Goal: Information Seeking & Learning: Understand process/instructions

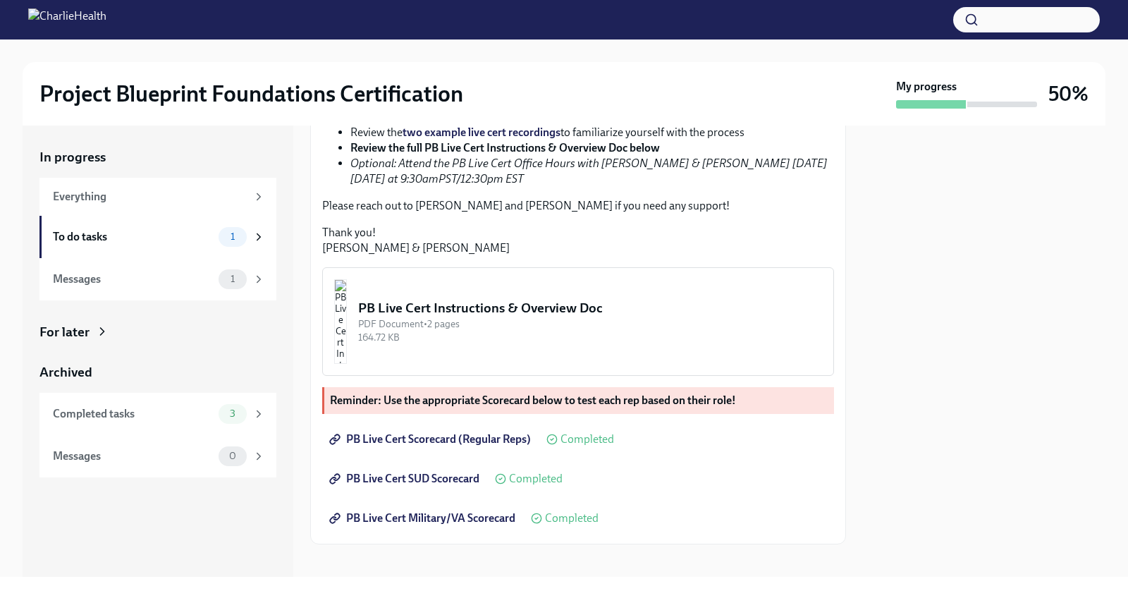
scroll to position [374, 0]
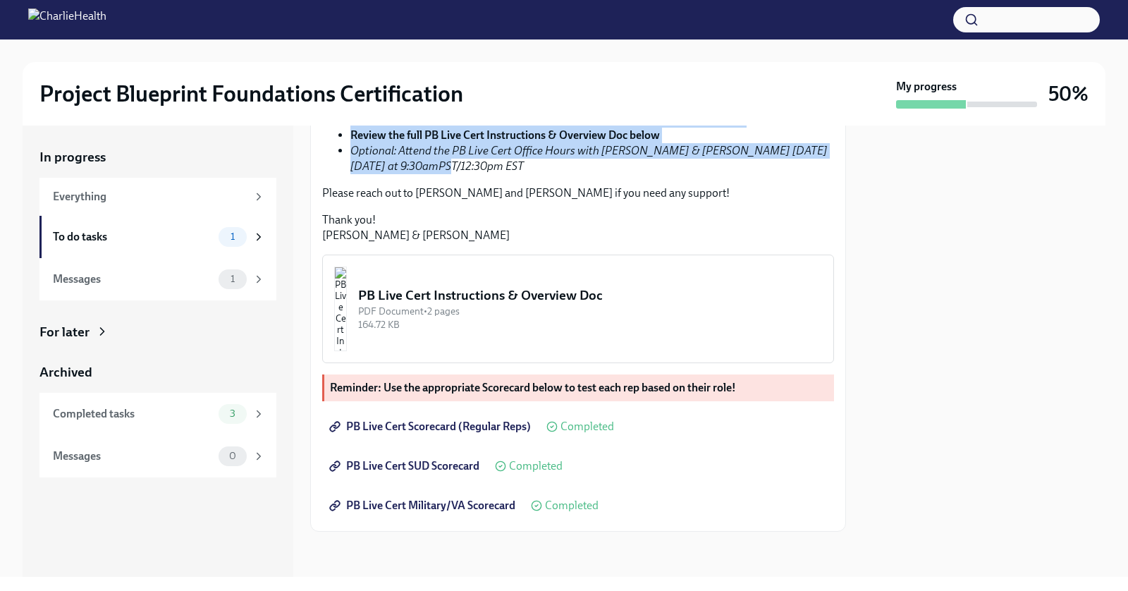
drag, startPoint x: 509, startPoint y: 266, endPoint x: 475, endPoint y: 167, distance: 105.0
click at [476, 167] on ul "You will use the appropriate Scorecard Google Form as your "[PERSON_NAME] kit" …" at bounding box center [578, 89] width 512 height 171
click at [475, 64] on link "PB Live Cert Scorecard (SUD Reps)" at bounding box center [460, 57] width 165 height 13
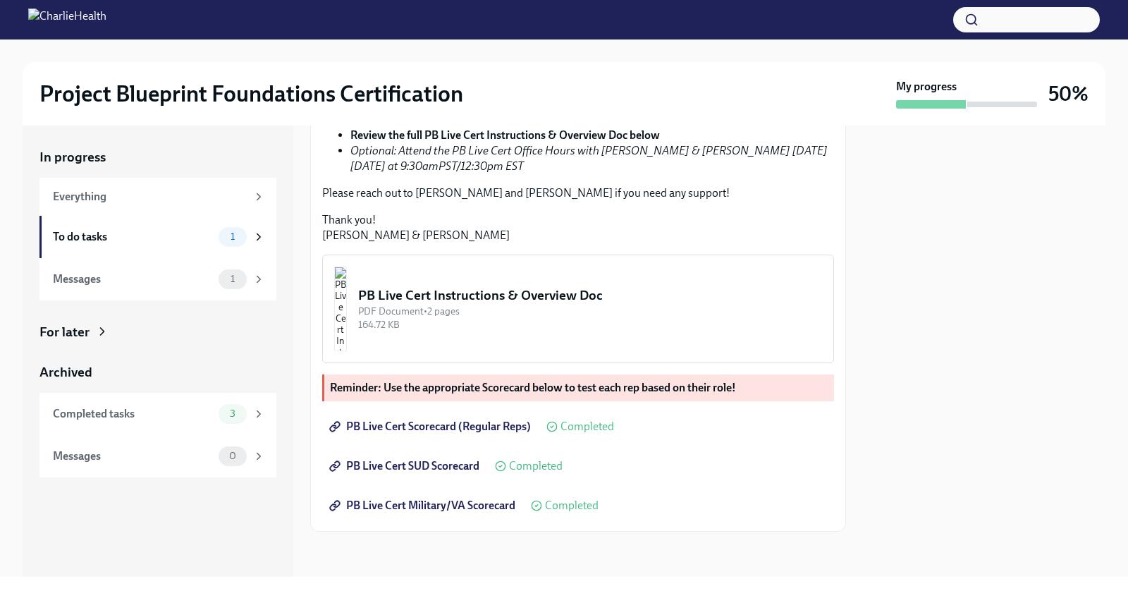
click at [535, 243] on div "Hi [PERSON_NAME]! Congratulations on passing the Project Blueprint Level 1 Cert…" at bounding box center [578, 60] width 512 height 366
click at [180, 247] on div "To do tasks 1" at bounding box center [157, 237] width 237 height 42
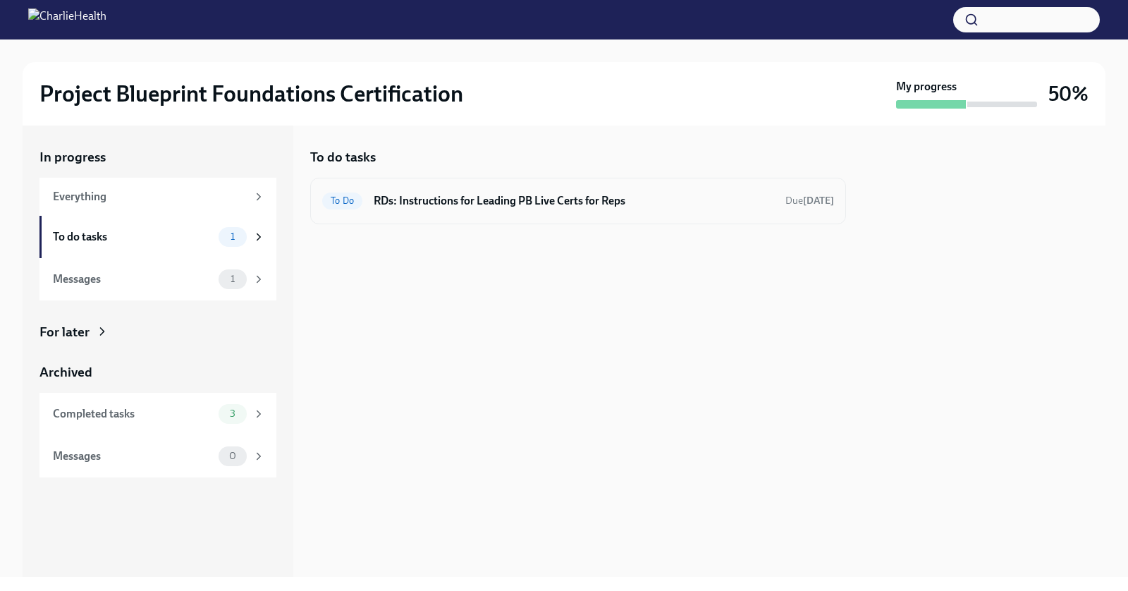
click at [580, 195] on h6 "RDs: Instructions for Leading PB Live Certs for Reps" at bounding box center [574, 201] width 400 height 16
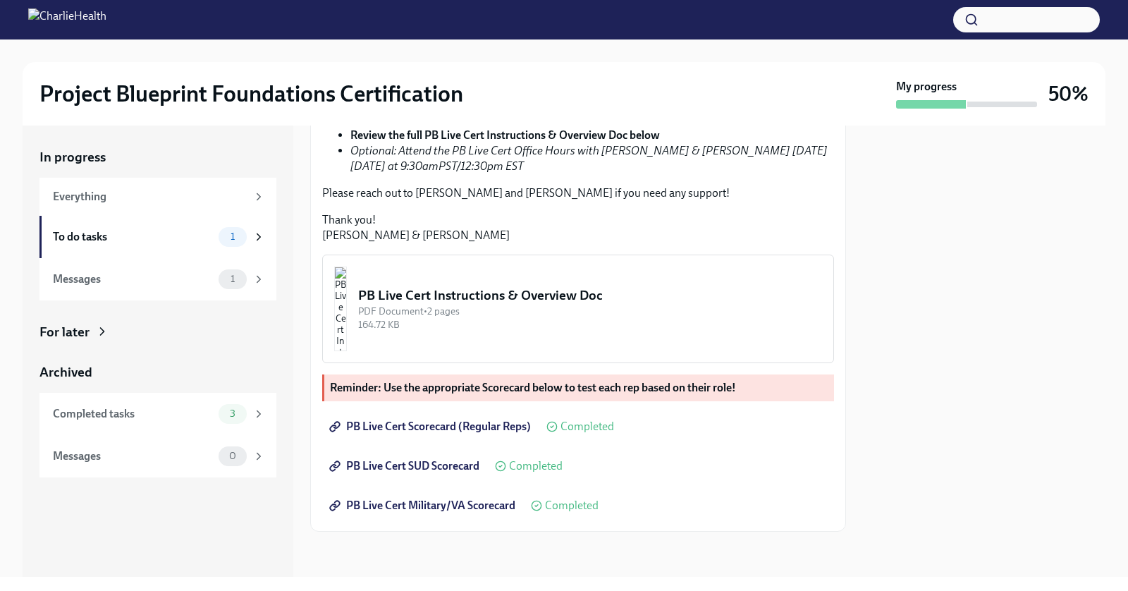
scroll to position [478, 0]
click at [144, 278] on div "Messages" at bounding box center [133, 279] width 160 height 16
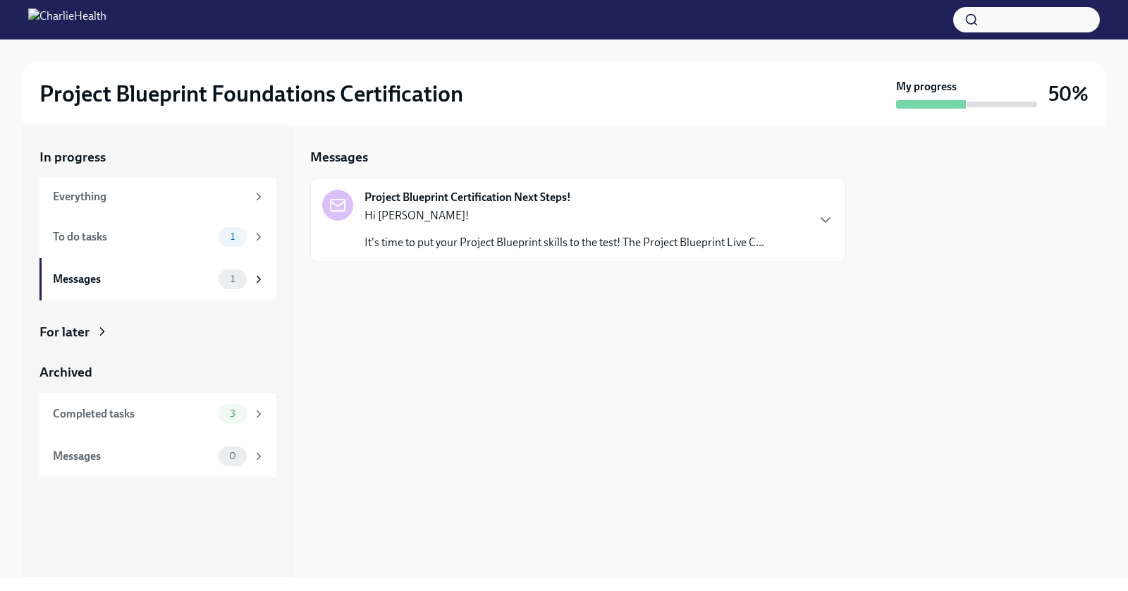
click at [416, 219] on p "Hi [PERSON_NAME]!" at bounding box center [564, 216] width 400 height 16
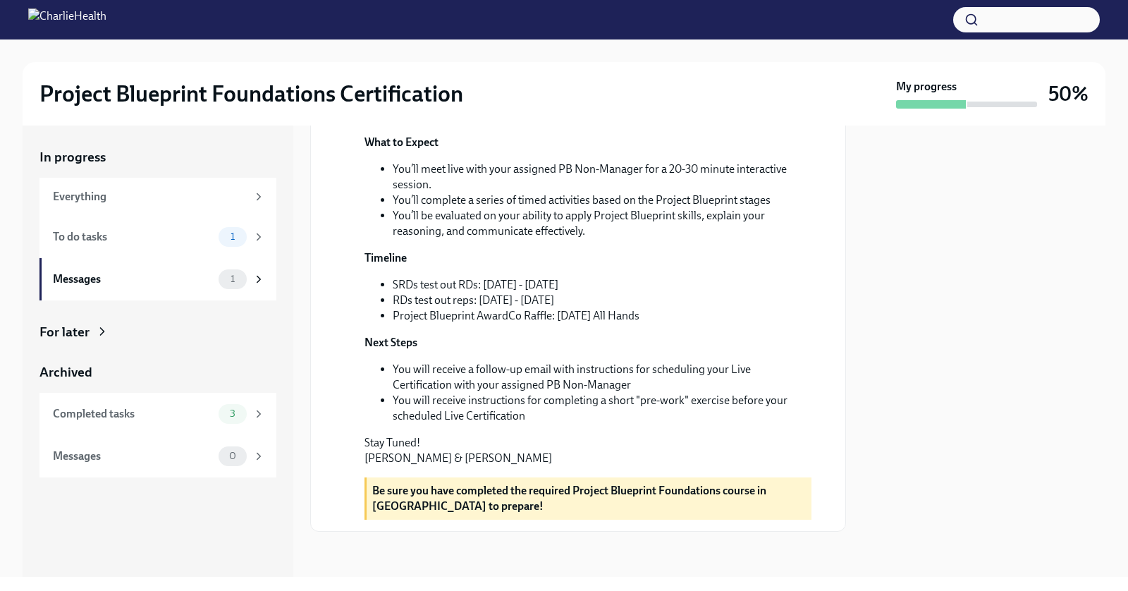
scroll to position [292, 0]
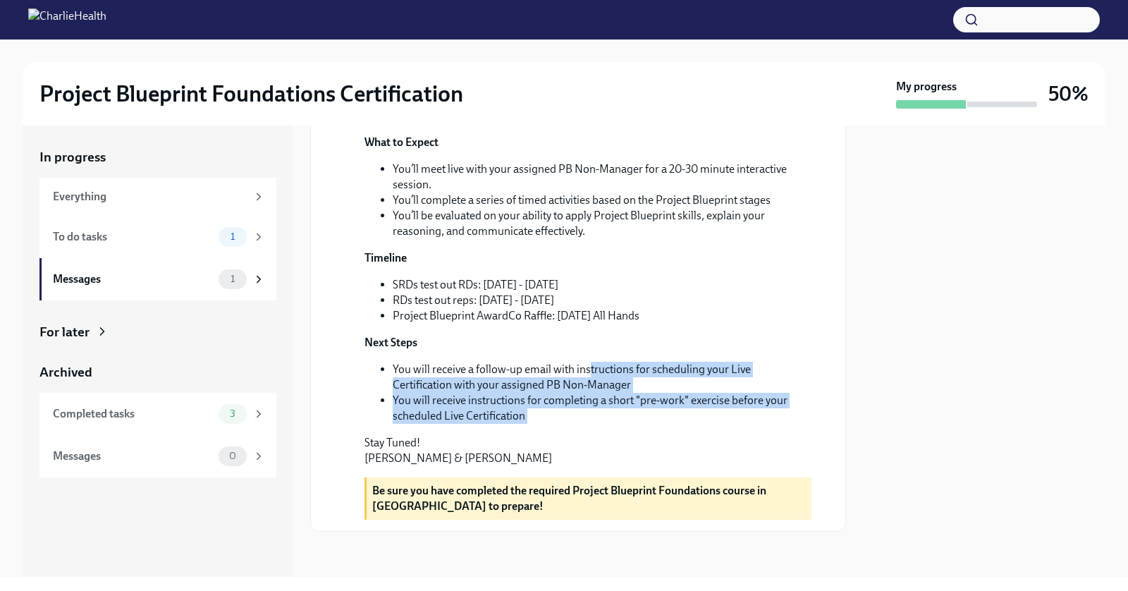
drag, startPoint x: 604, startPoint y: 472, endPoint x: 587, endPoint y: 405, distance: 69.1
click at [587, 405] on div "Hi [PERSON_NAME]! It's time to put your Project Blueprint skills to the test! T…" at bounding box center [587, 250] width 447 height 431
click at [587, 393] on li "You will receive a follow-up email with instructions for scheduling your Live C…" at bounding box center [602, 377] width 419 height 31
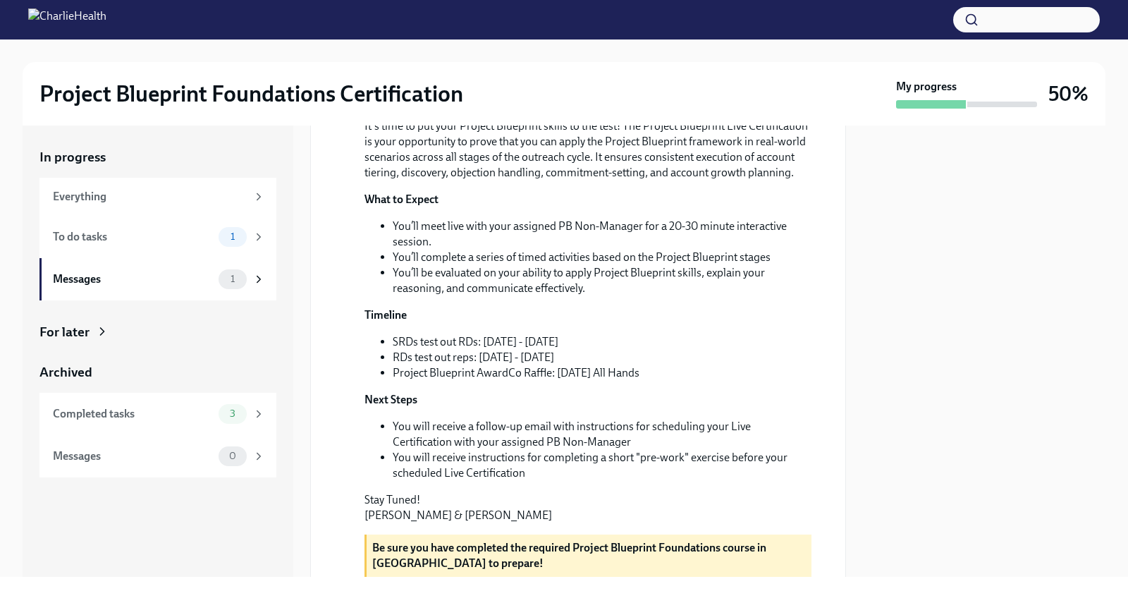
scroll to position [0, 0]
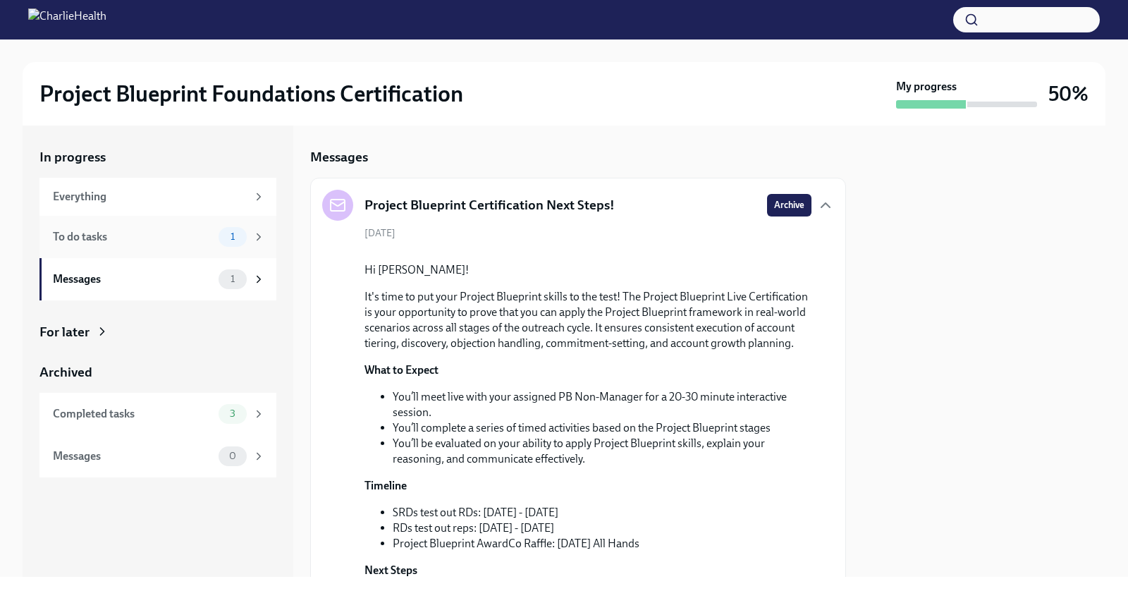
click at [266, 240] on div "To do tasks 1" at bounding box center [157, 237] width 237 height 42
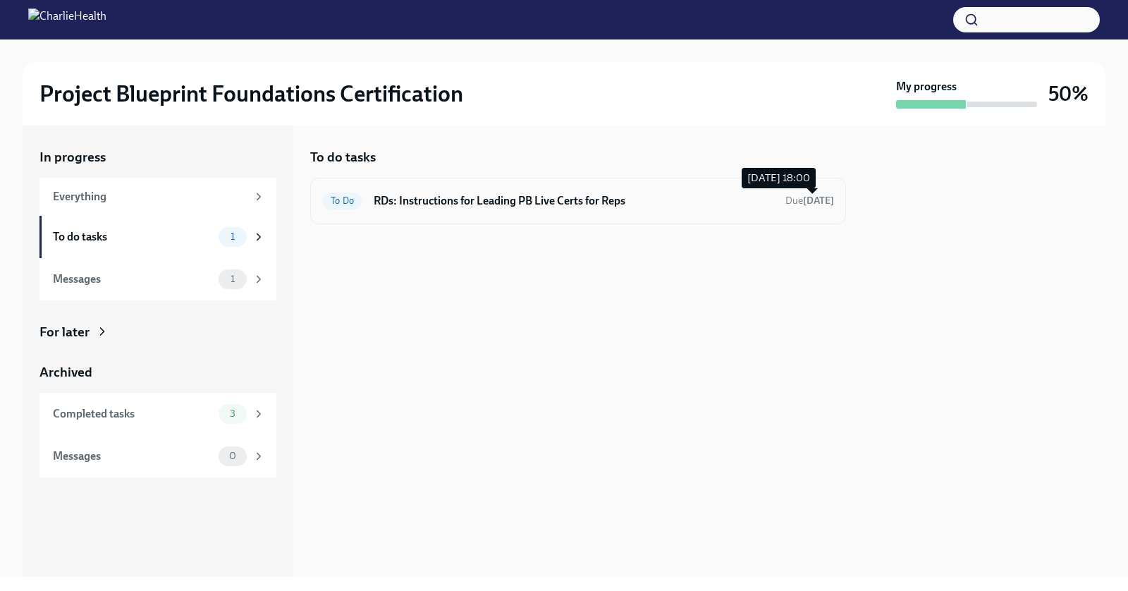
click at [820, 197] on strong "[DATE]" at bounding box center [818, 201] width 31 height 12
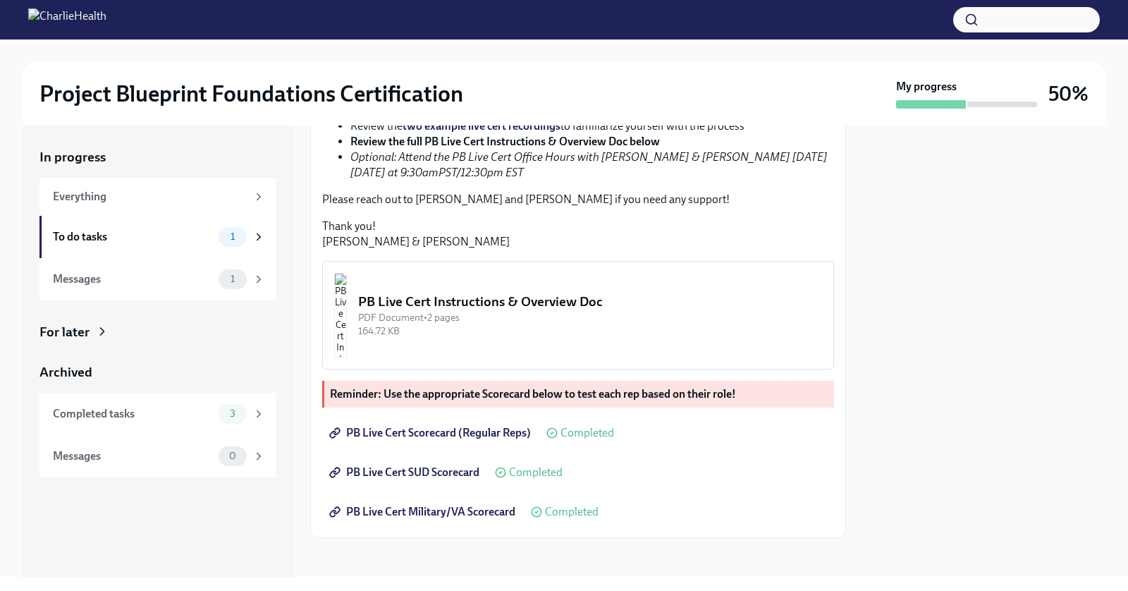
scroll to position [478, 0]
